Goal: Information Seeking & Learning: Learn about a topic

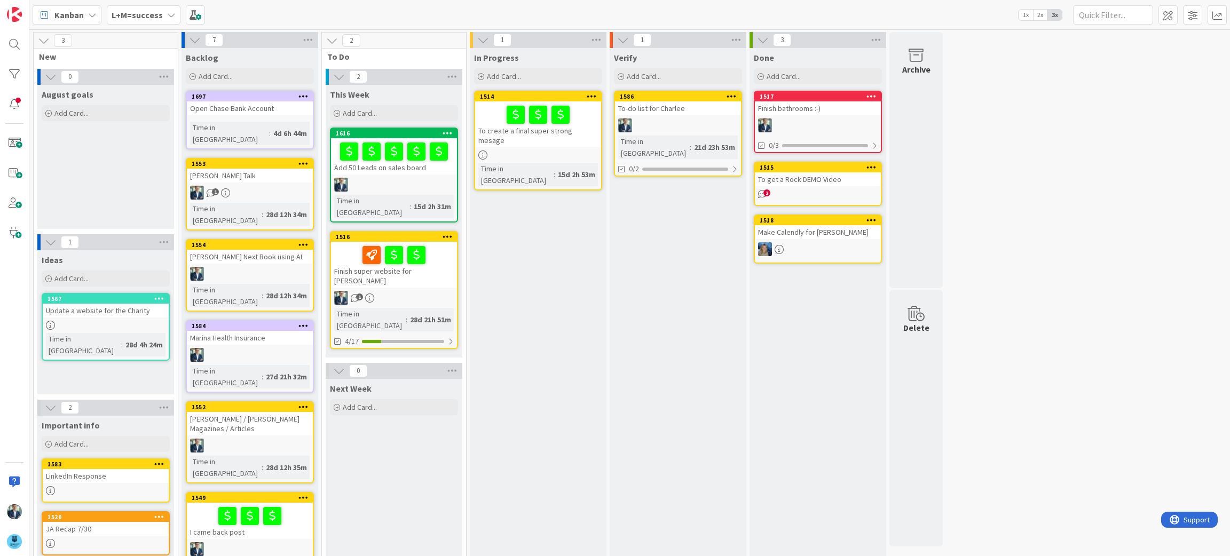
click at [401, 255] on div "Finish super website for Leif" at bounding box center [394, 265] width 126 height 46
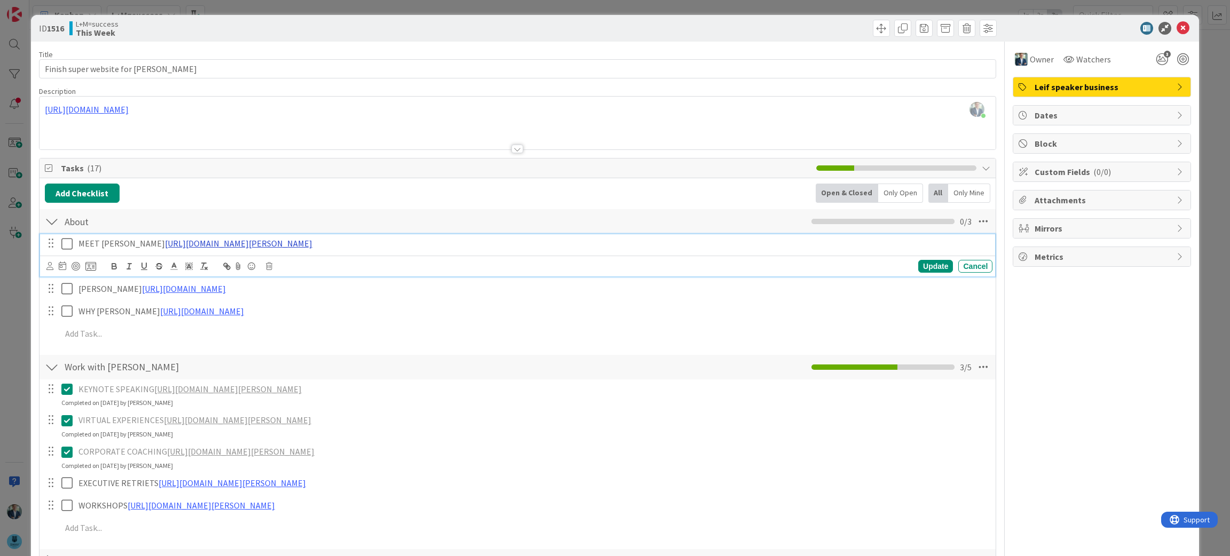
click at [312, 245] on link "https://chatgpt.com/g/g-p-68b49c761e4081919e4a391663c385ae-leif-becker-website/…" at bounding box center [238, 243] width 147 height 11
click at [347, 265] on link "https://chatgpt.com/g/g-p-68b49c761e4081919e4a391663c385ae-leif-becker-website/…" at bounding box center [335, 264] width 107 height 14
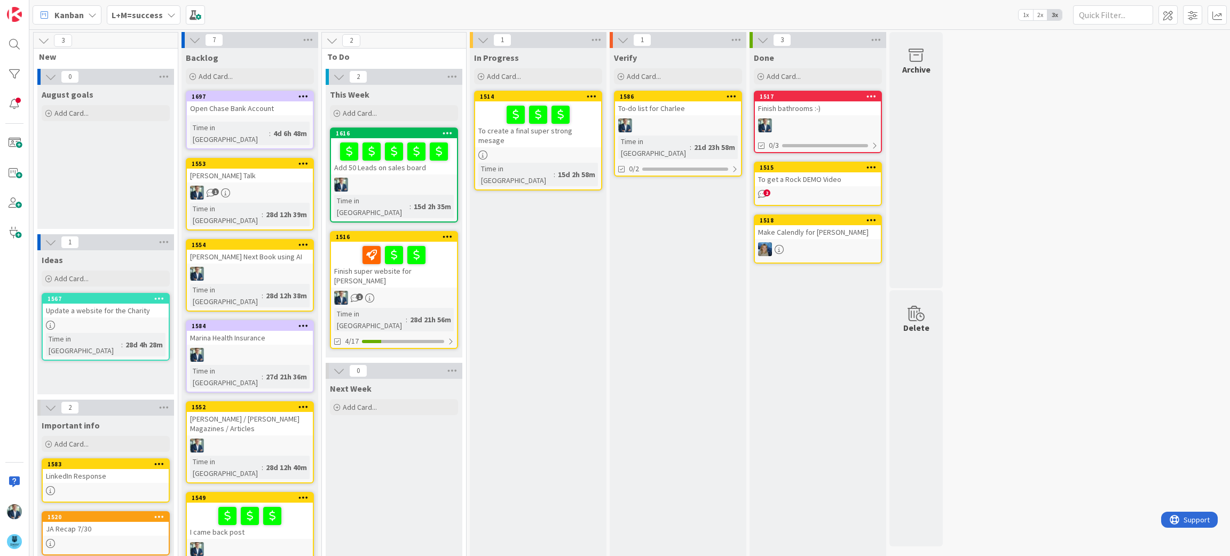
click at [434, 282] on link "1516 Finish super website for [PERSON_NAME] 1 Time in [GEOGRAPHIC_DATA] : 28d 2…" at bounding box center [394, 290] width 128 height 118
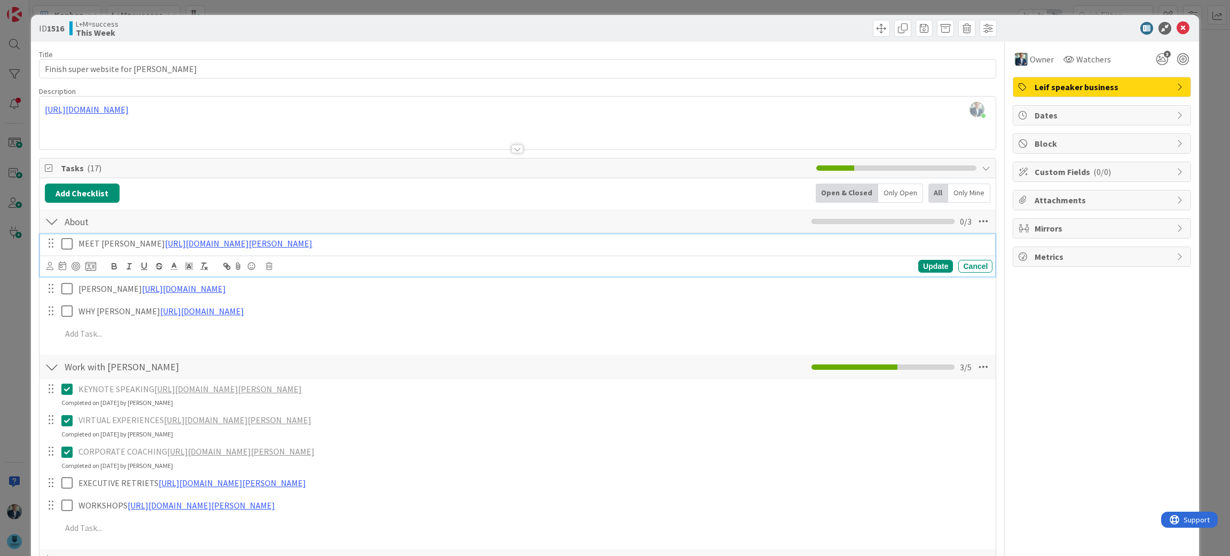
click at [95, 246] on p "MEET LEIF https://chatgpt.com/g/g-p-68b49c761e4081919e4a391663c385ae-leif-becke…" at bounding box center [533, 244] width 910 height 12
click at [610, 247] on p "MEET LEIF https://chatgpt.com/g/g-p-68b49c761e4081919e4a391663c385ae-leif-becke…" at bounding box center [533, 244] width 910 height 12
click at [678, 321] on div "WHY LEIF https://chatgpt.com/g/g-p-68b49c761e4081919e4a391663c385ae/c/68b4a011-…" at bounding box center [518, 311] width 956 height 19
click at [249, 246] on link "https://docs.google.com/document/d/1UwY1pJ3GvKWm2S_vMvNxCqmWtmZcGhkxExhN57FMXfg…" at bounding box center [207, 243] width 84 height 11
click at [331, 266] on link "https://docs.google.com/document/d/1UwY1pJ3GvKWm2S_vMvNxCqmWtmZcGhkxExhN57FMXfg…" at bounding box center [294, 264] width 73 height 14
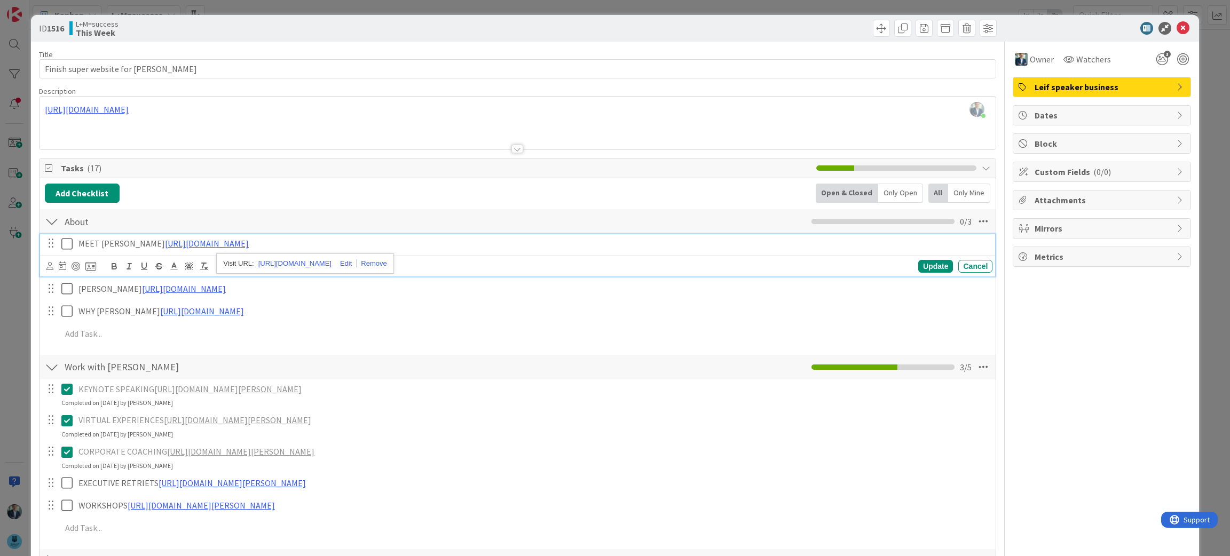
click at [354, 359] on div "Work with Leif Checklist Name 14 / 64 Work with Leif 3 / 5" at bounding box center [518, 367] width 957 height 25
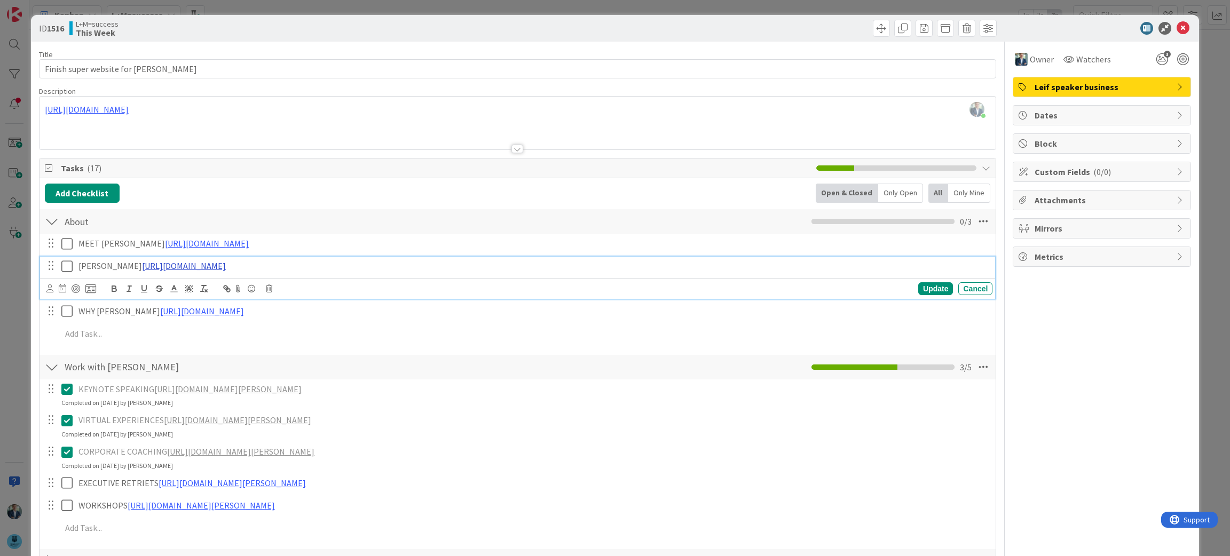
click at [215, 264] on link "https://chatgpt.com/g/g-p-68b49c761e4081919e4a391663c385ae/c/68b56a51-f9ec-8332…" at bounding box center [184, 266] width 84 height 11
click at [264, 288] on link "https://chatgpt.com/g/g-p-68b49c761e4081919e4a391663c385ae/c/68b56a51-f9ec-8332…" at bounding box center [275, 286] width 73 height 14
